Goal: Information Seeking & Learning: Learn about a topic

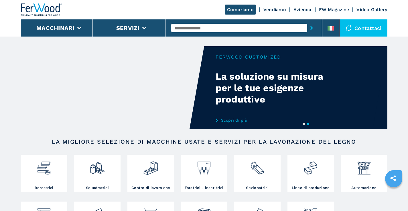
click at [232, 123] on div "Your browser does not support the video tag." at bounding box center [204, 87] width 366 height 83
click at [232, 119] on link "Scopri di più" at bounding box center [271, 120] width 112 height 5
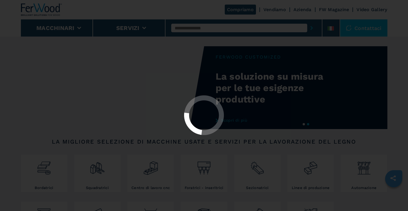
select select "**********"
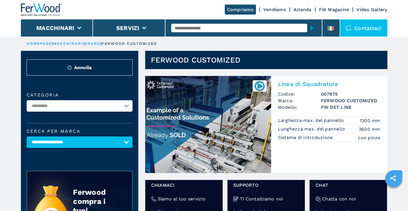
click at [260, 86] on img at bounding box center [259, 85] width 11 height 11
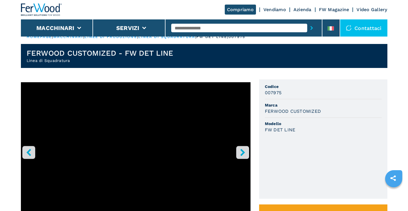
scroll to position [64, 0]
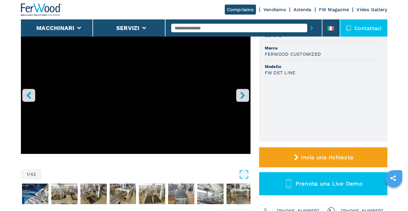
click at [244, 94] on icon "right-button" at bounding box center [242, 95] width 7 height 7
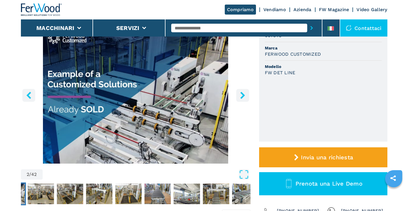
click at [244, 96] on icon "right-button" at bounding box center [242, 95] width 5 height 7
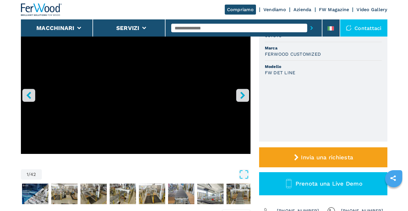
select select "**********"
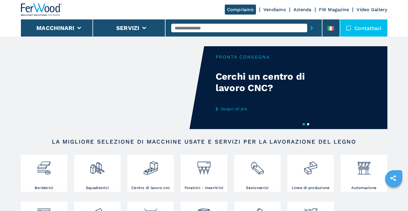
click at [110, 90] on video "Your browser does not support the video tag." at bounding box center [112, 87] width 183 height 83
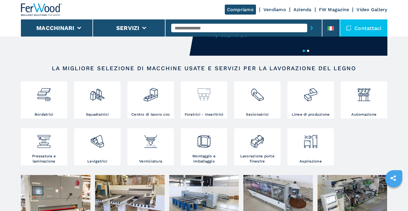
scroll to position [114, 0]
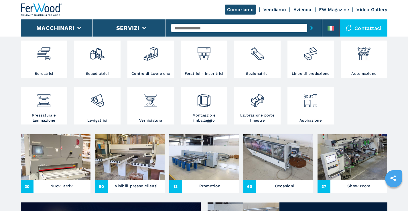
click at [54, 152] on img at bounding box center [56, 157] width 70 height 46
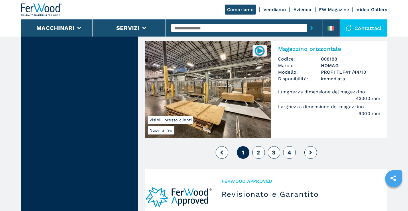
scroll to position [1402, 0]
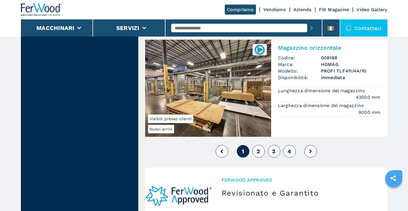
click at [257, 150] on span "2" at bounding box center [257, 151] width 3 height 7
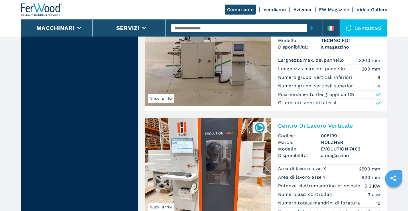
scroll to position [1259, 0]
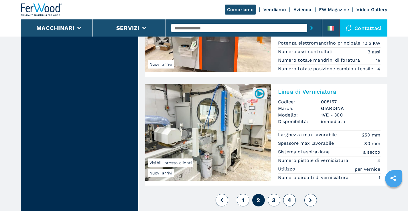
click at [271, 200] on button "3" at bounding box center [273, 200] width 13 height 13
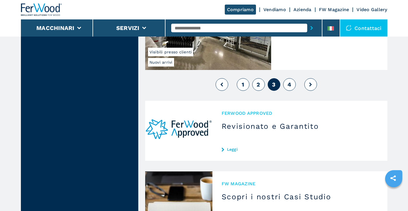
scroll to position [1459, 0]
click at [284, 89] on button "4" at bounding box center [289, 85] width 13 height 13
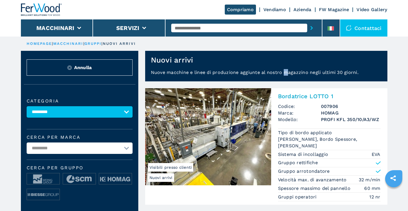
click at [288, 81] on p "Nuove macchine e linee di produzione aggiunte al nostro magazzino negli ultimi …" at bounding box center [266, 75] width 242 height 12
